Goal: Check status: Check status

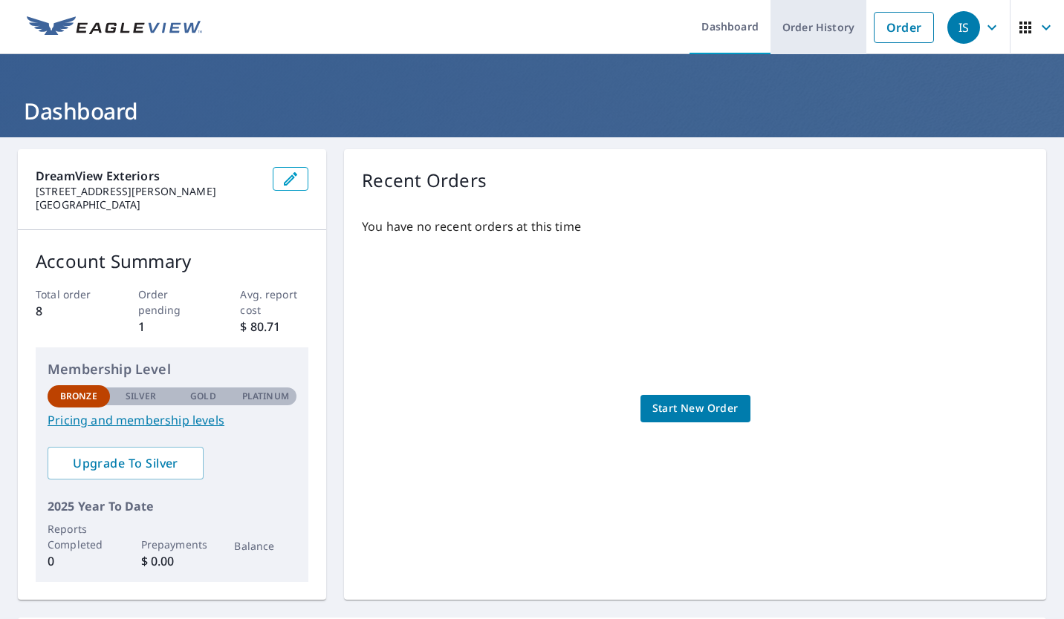
click at [798, 32] on link "Order History" at bounding box center [818, 27] width 96 height 54
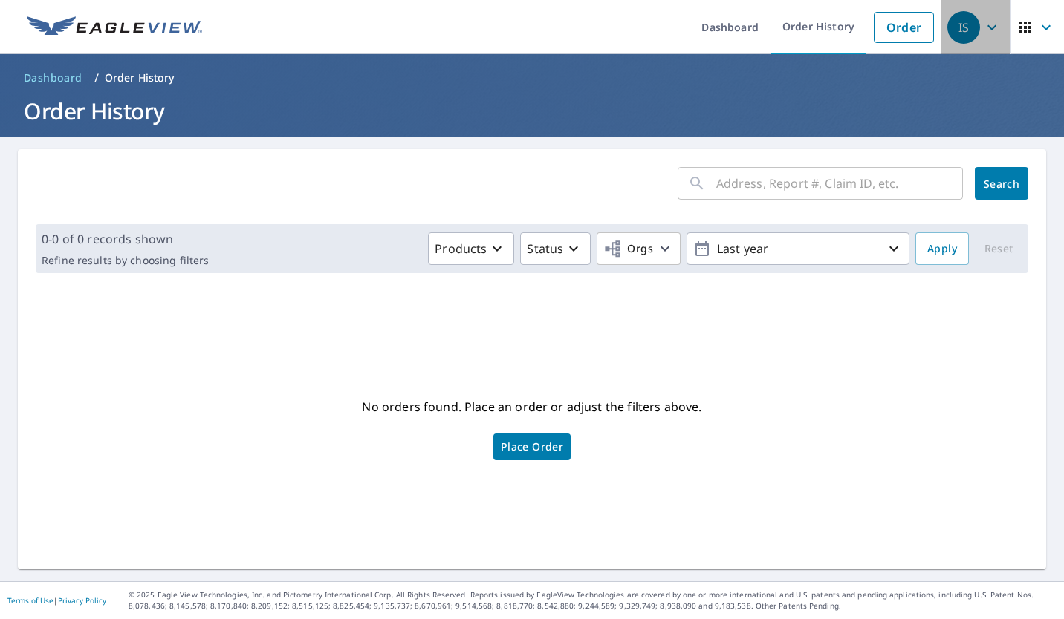
click at [987, 27] on icon "button" at bounding box center [991, 27] width 9 height 5
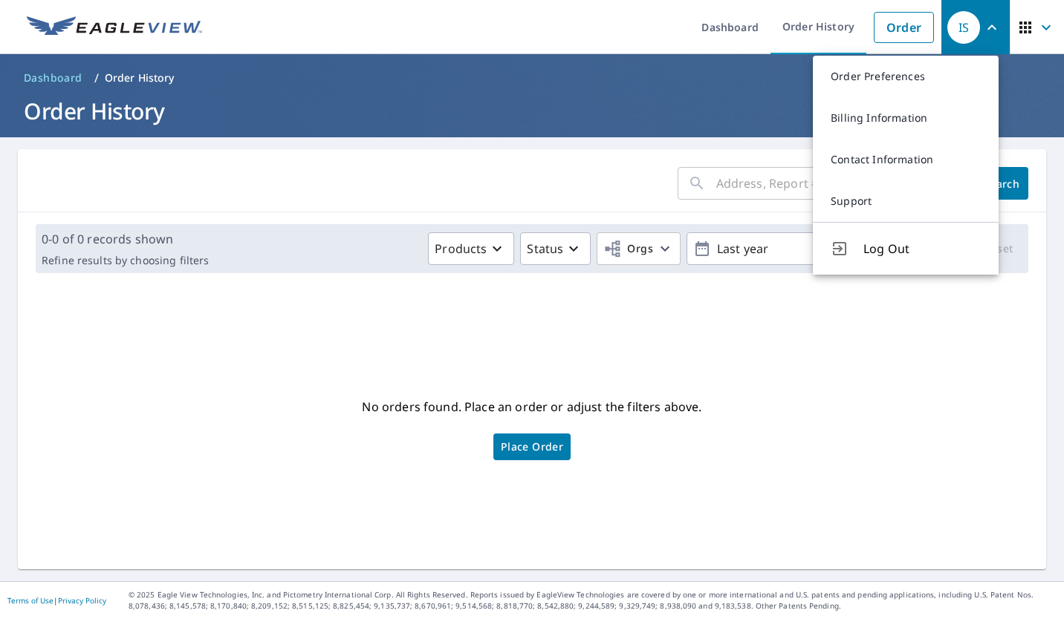
click at [1016, 33] on icon "button" at bounding box center [1025, 28] width 18 height 18
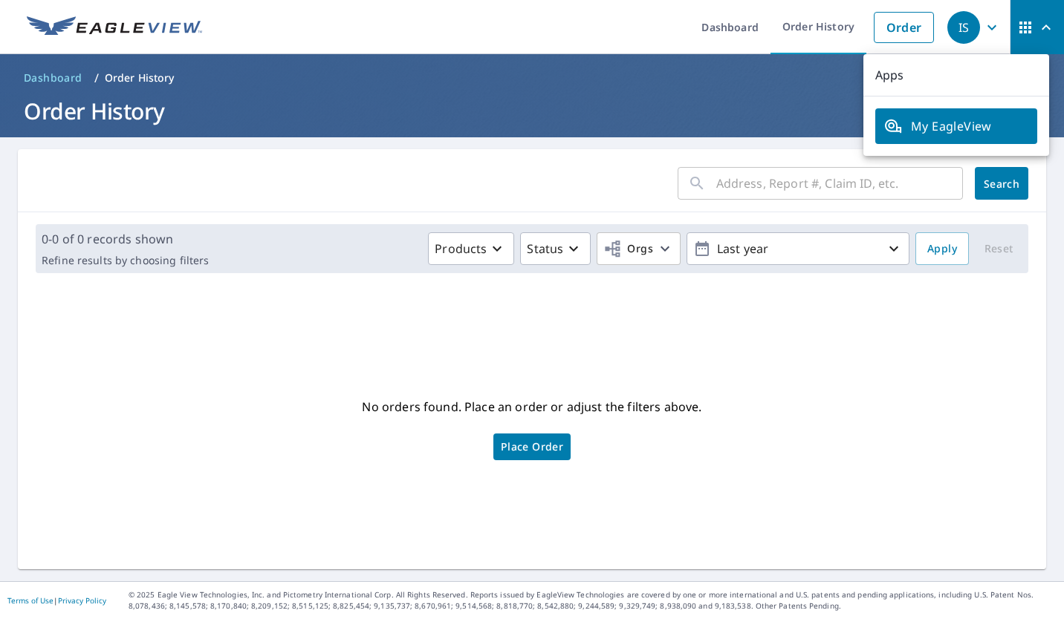
click at [749, 380] on div "No orders found. Place an order or adjust the filters above. Place Order" at bounding box center [532, 427] width 1004 height 261
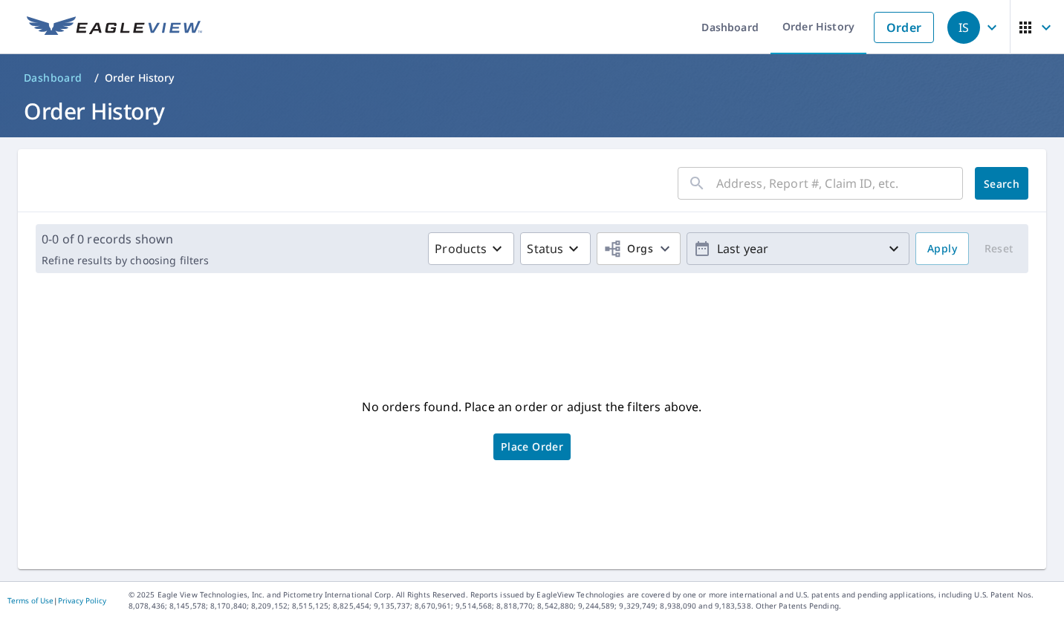
click at [787, 253] on p "Last year" at bounding box center [798, 249] width 174 height 26
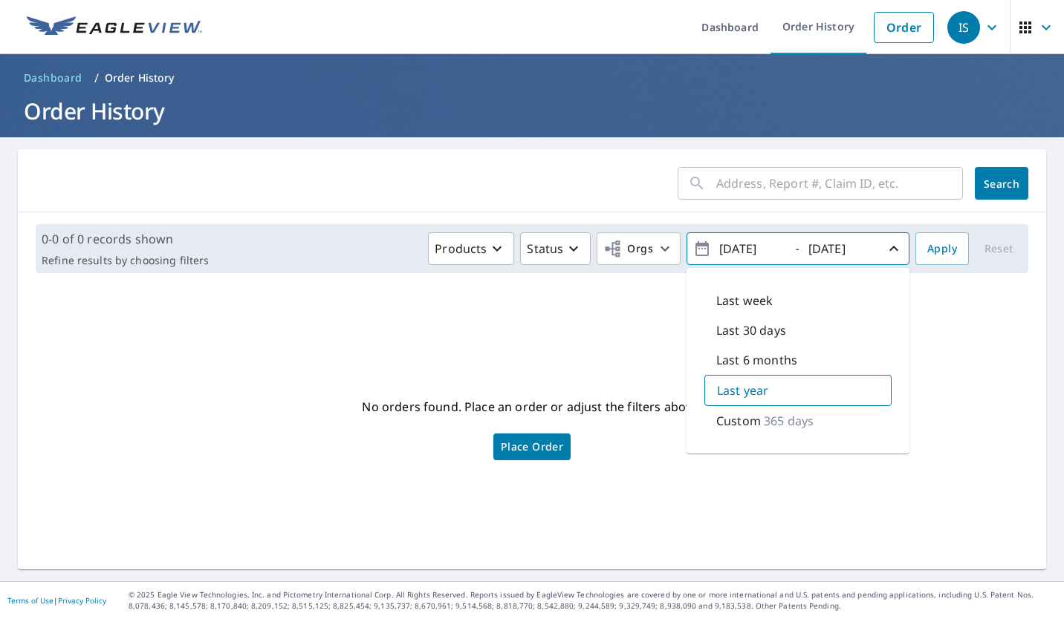
click at [443, 319] on div "No orders found. Place an order or adjust the filters above. Place Order" at bounding box center [532, 427] width 1004 height 261
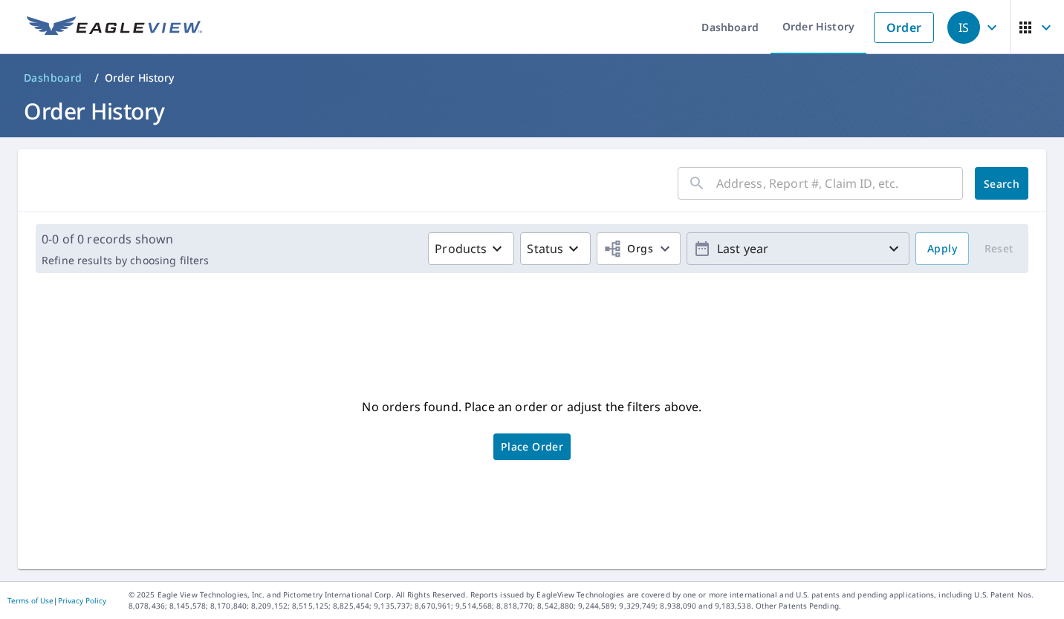
click at [100, 28] on img at bounding box center [114, 27] width 175 height 22
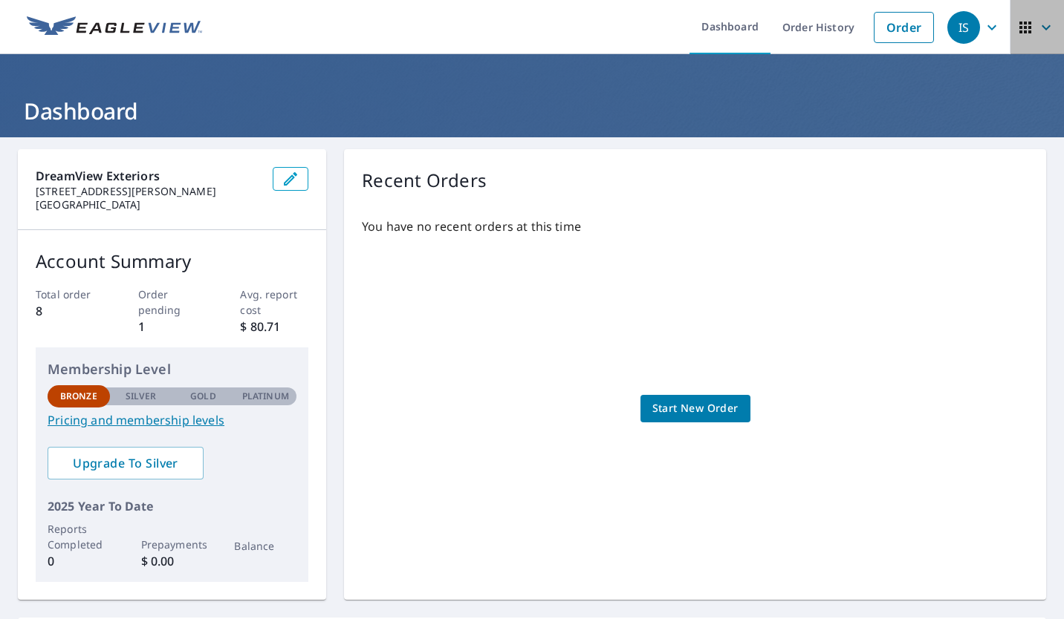
click at [1037, 28] on icon "button" at bounding box center [1046, 28] width 18 height 18
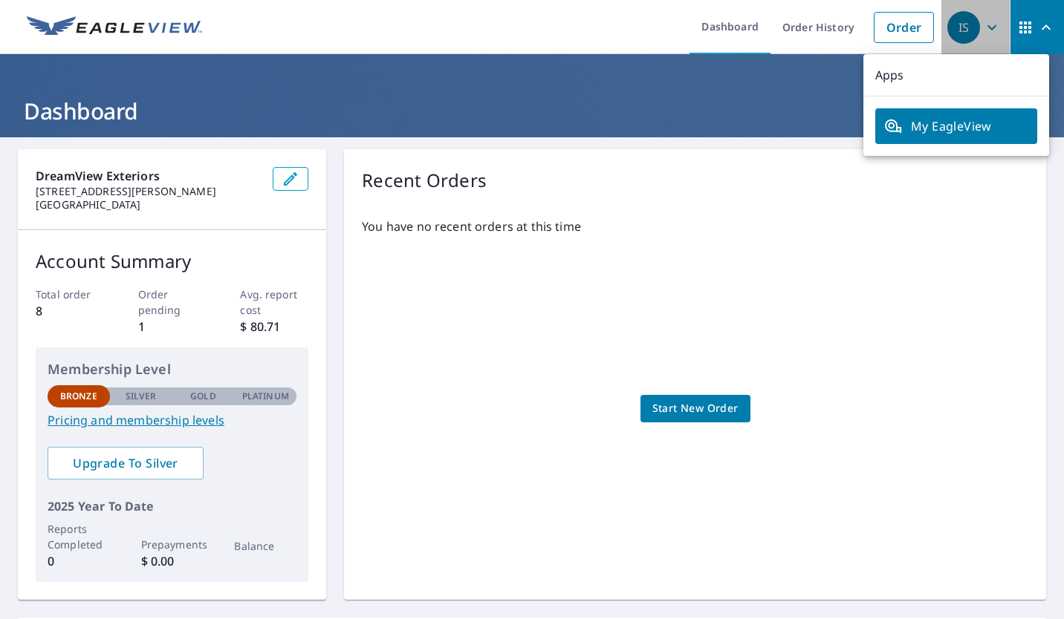
click at [983, 30] on icon "button" at bounding box center [992, 28] width 18 height 18
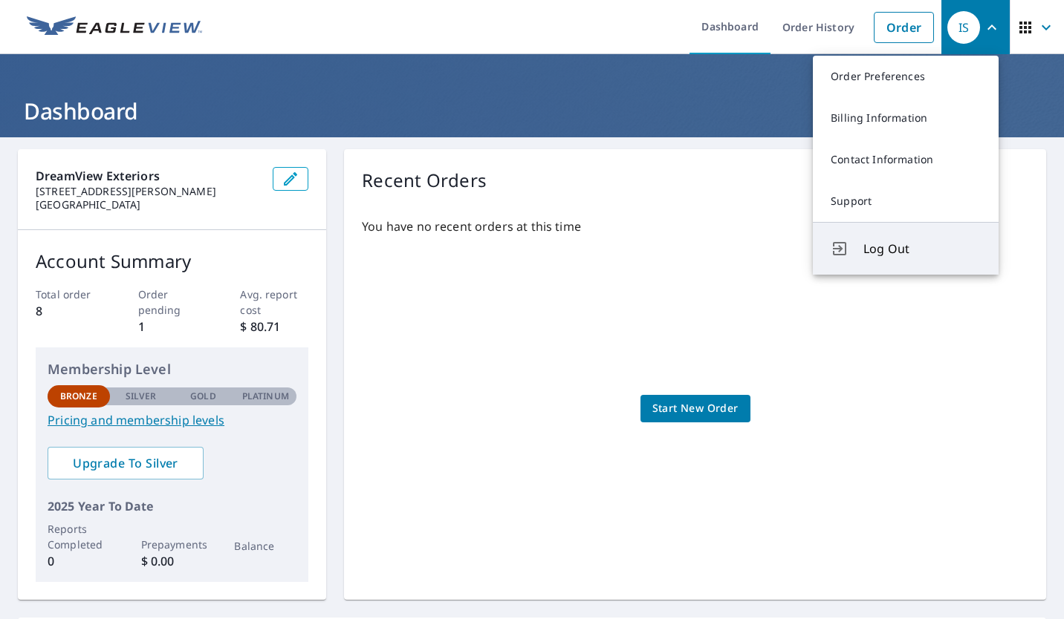
click at [894, 258] on button "Log Out" at bounding box center [906, 248] width 186 height 53
